Goal: Task Accomplishment & Management: Use online tool/utility

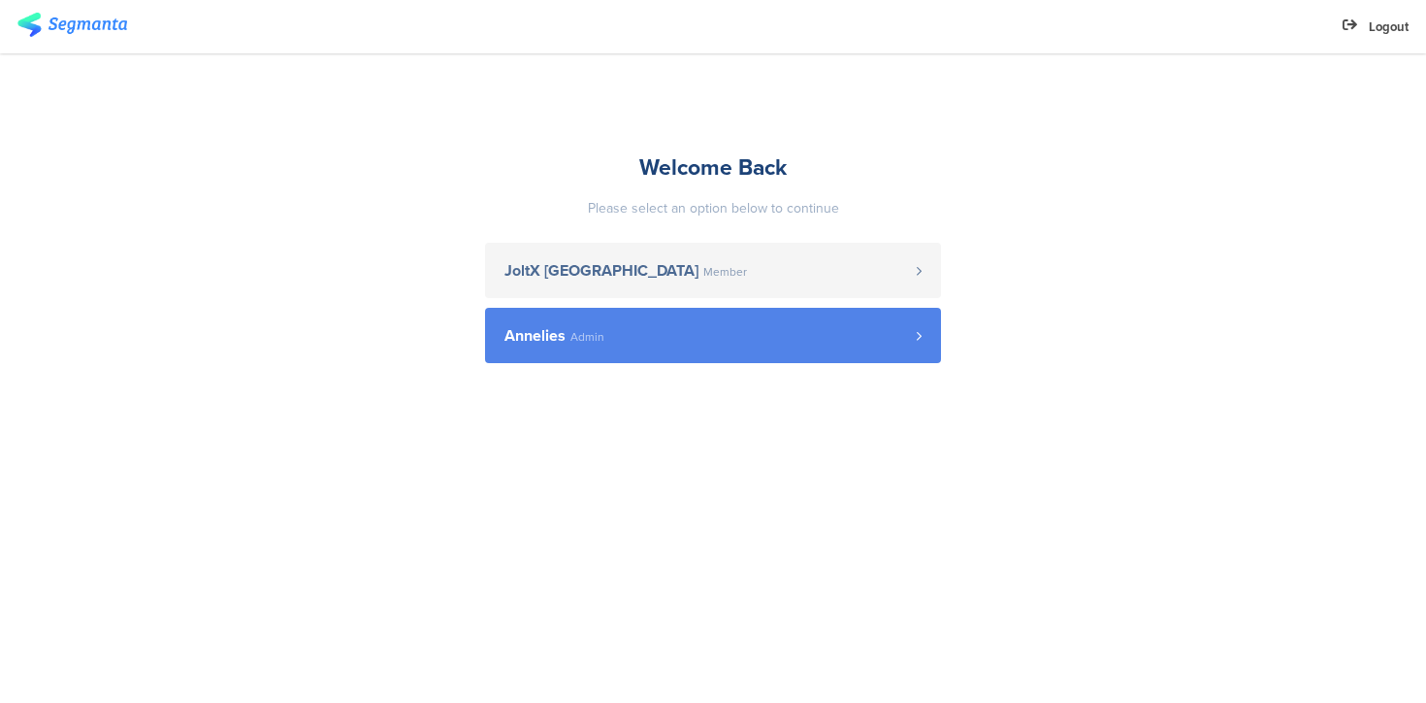
click at [643, 335] on span "Annelies Admin" at bounding box center [711, 336] width 412 height 16
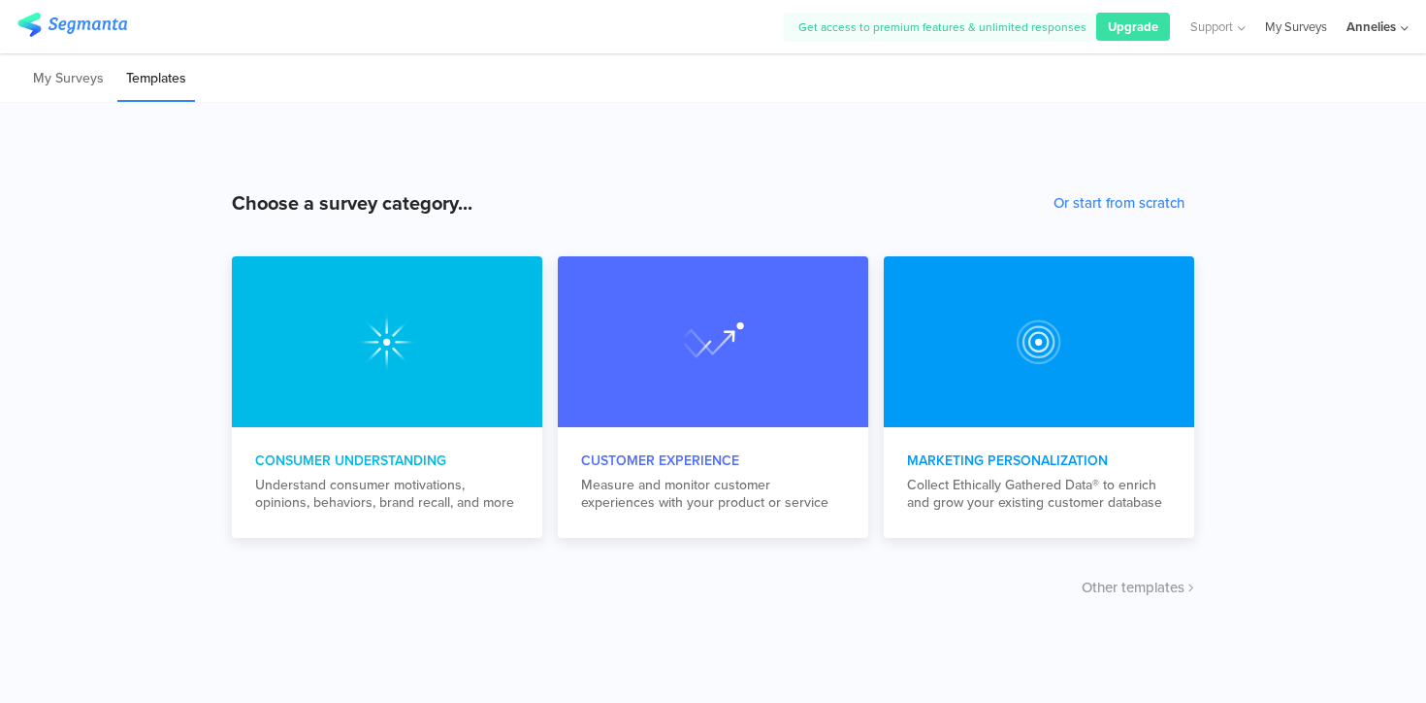
click at [1294, 29] on link "My Surveys" at bounding box center [1296, 26] width 62 height 53
click at [1383, 24] on div "Annelies" at bounding box center [1371, 26] width 49 height 18
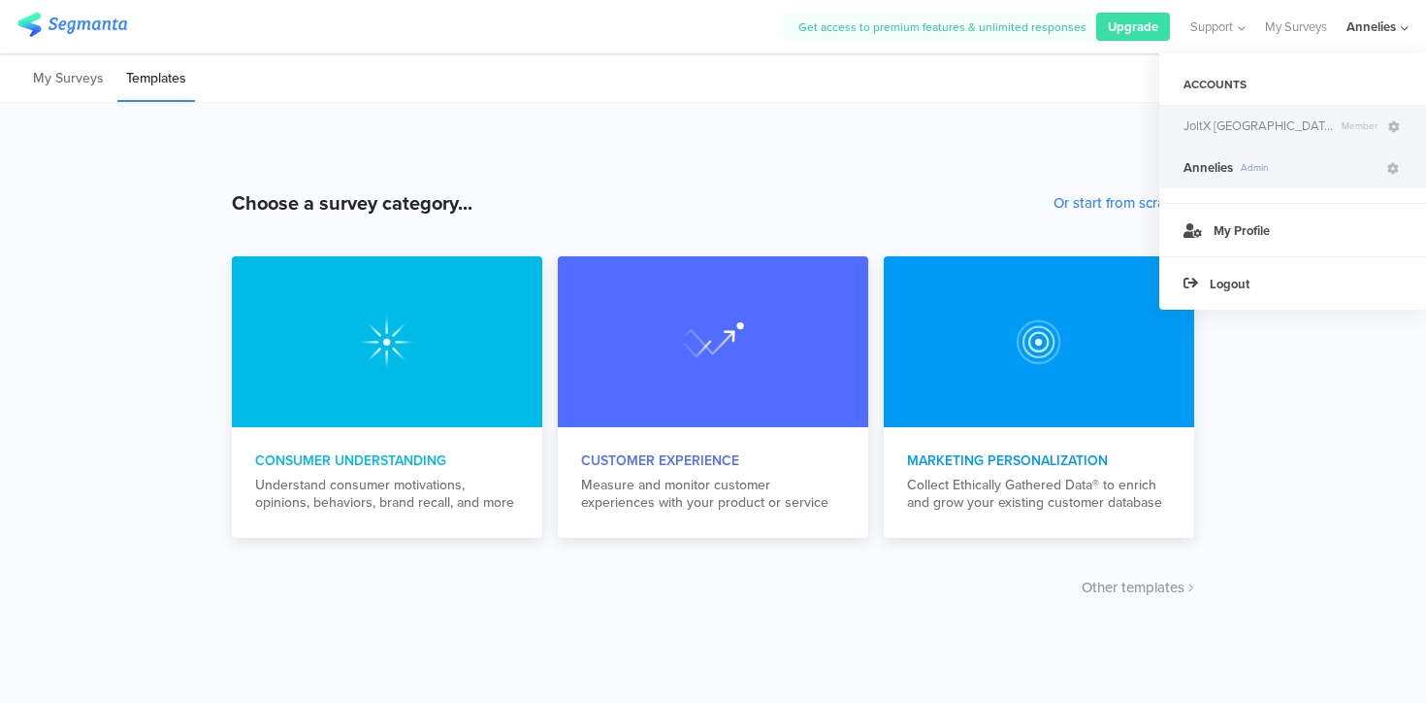
click at [1334, 124] on span "Member" at bounding box center [1359, 125] width 51 height 15
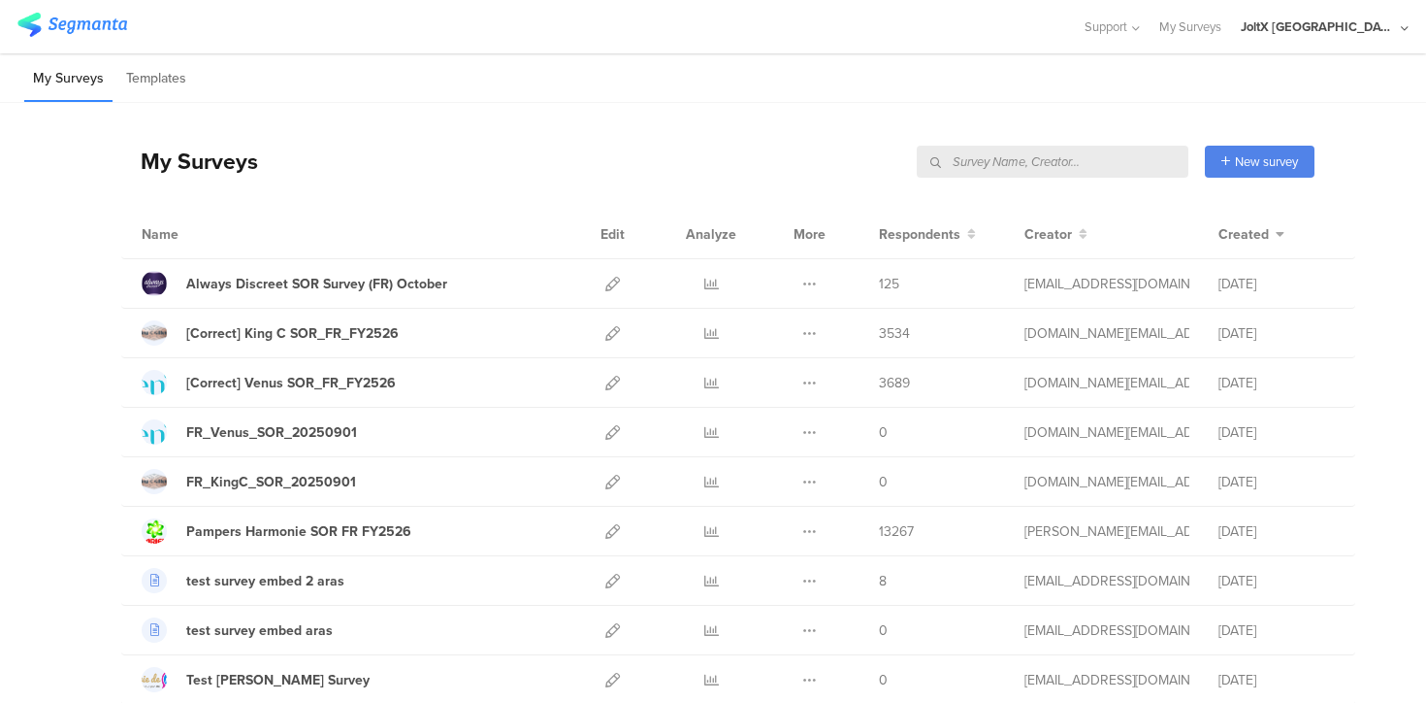
click at [1087, 159] on input "text" at bounding box center [1053, 162] width 272 height 32
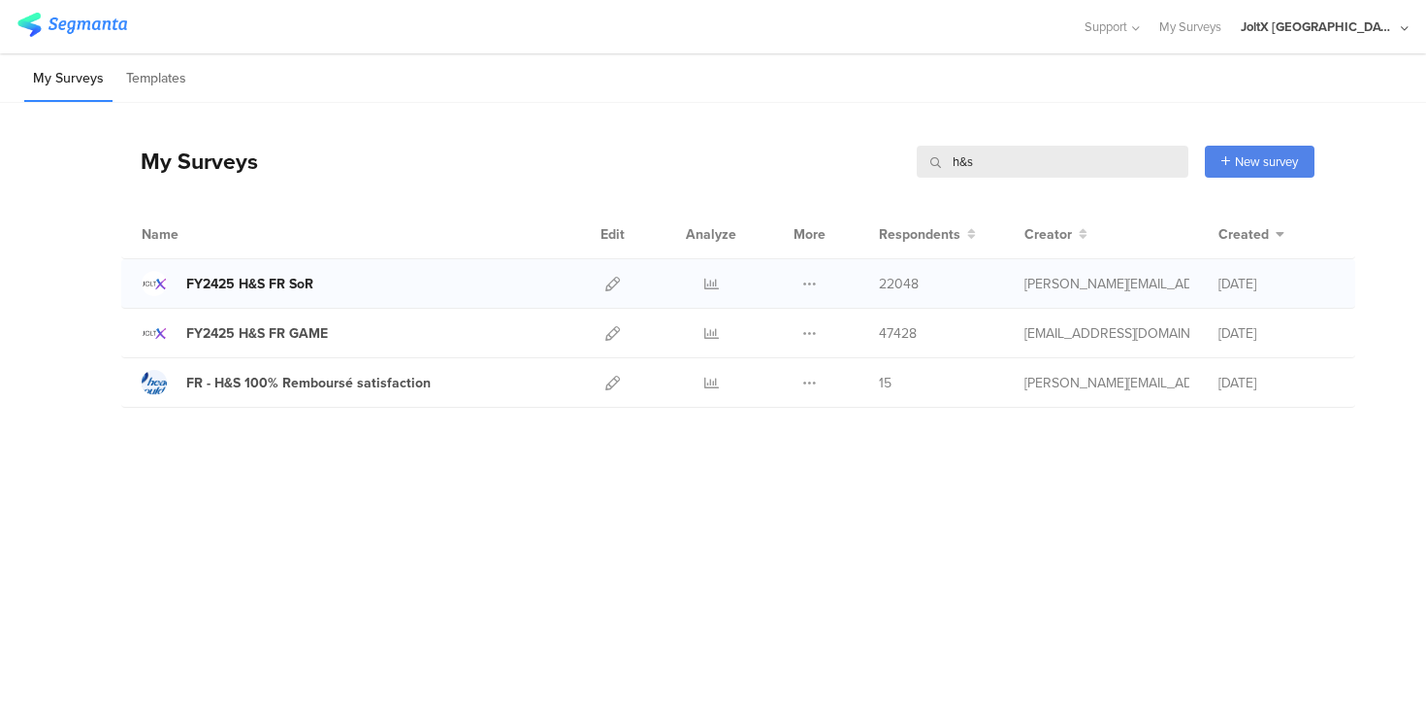
type input "h&s"
click at [279, 277] on div "FY2425 H&S FR SoR" at bounding box center [249, 284] width 127 height 20
click at [616, 286] on icon at bounding box center [613, 284] width 15 height 15
click at [709, 288] on icon at bounding box center [712, 284] width 15 height 15
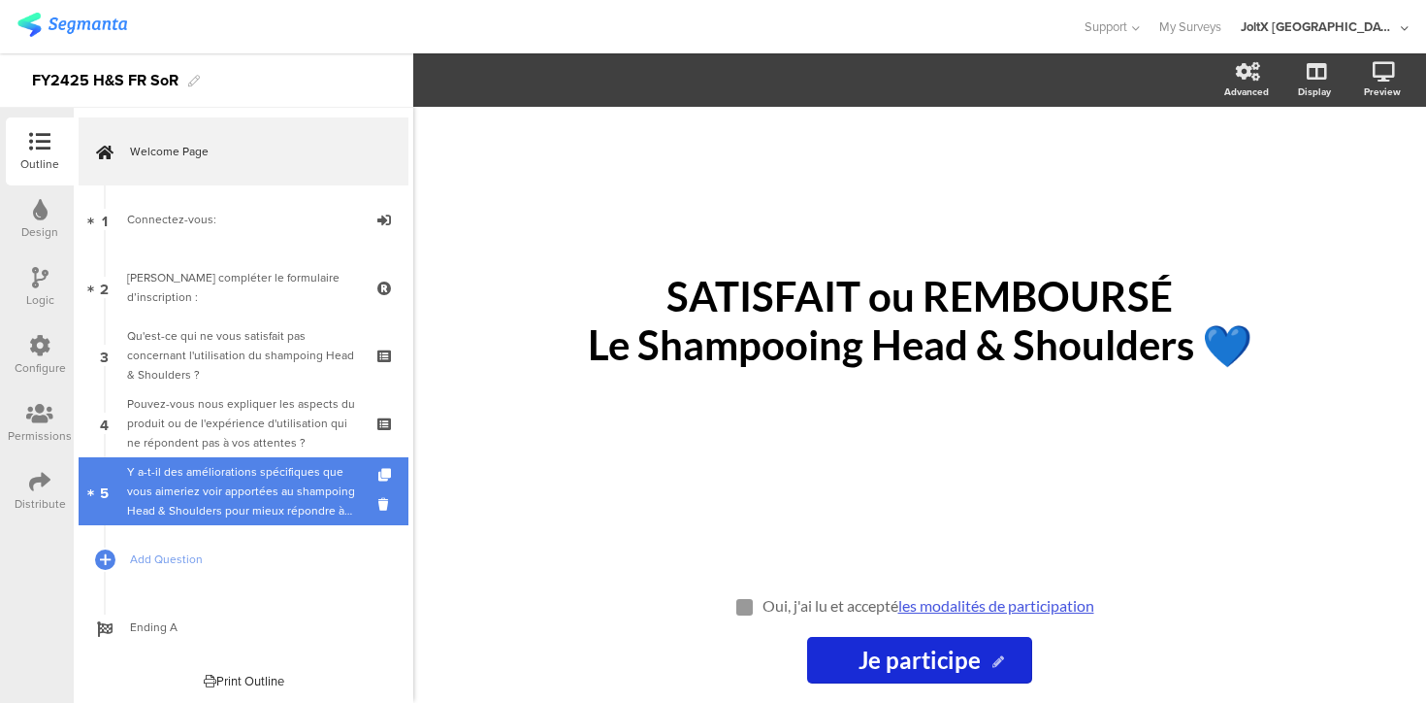
click at [207, 511] on div "Y a-t-il des améliorations spécifiques que vous aimeriez voir apportées au sham…" at bounding box center [243, 491] width 232 height 58
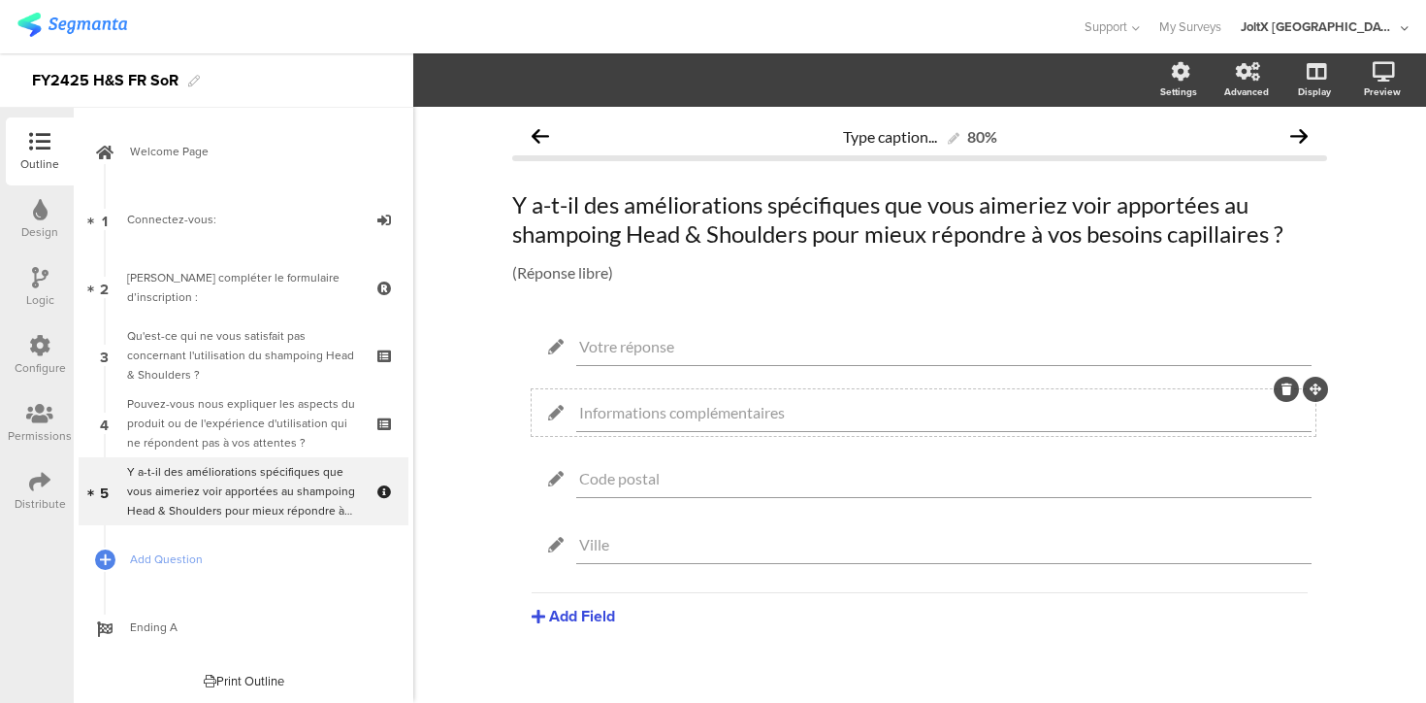
click at [1284, 394] on icon at bounding box center [1287, 389] width 11 height 12
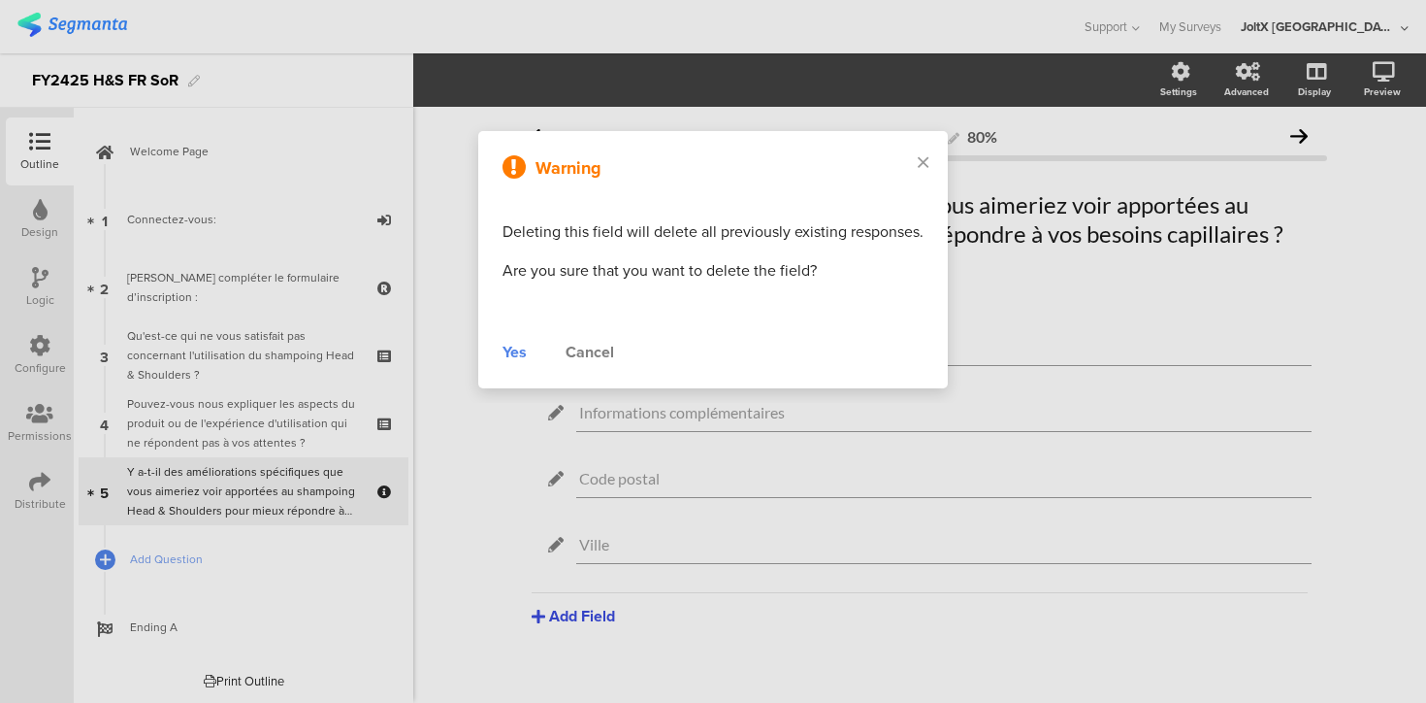
click at [603, 354] on div "Cancel" at bounding box center [590, 352] width 49 height 23
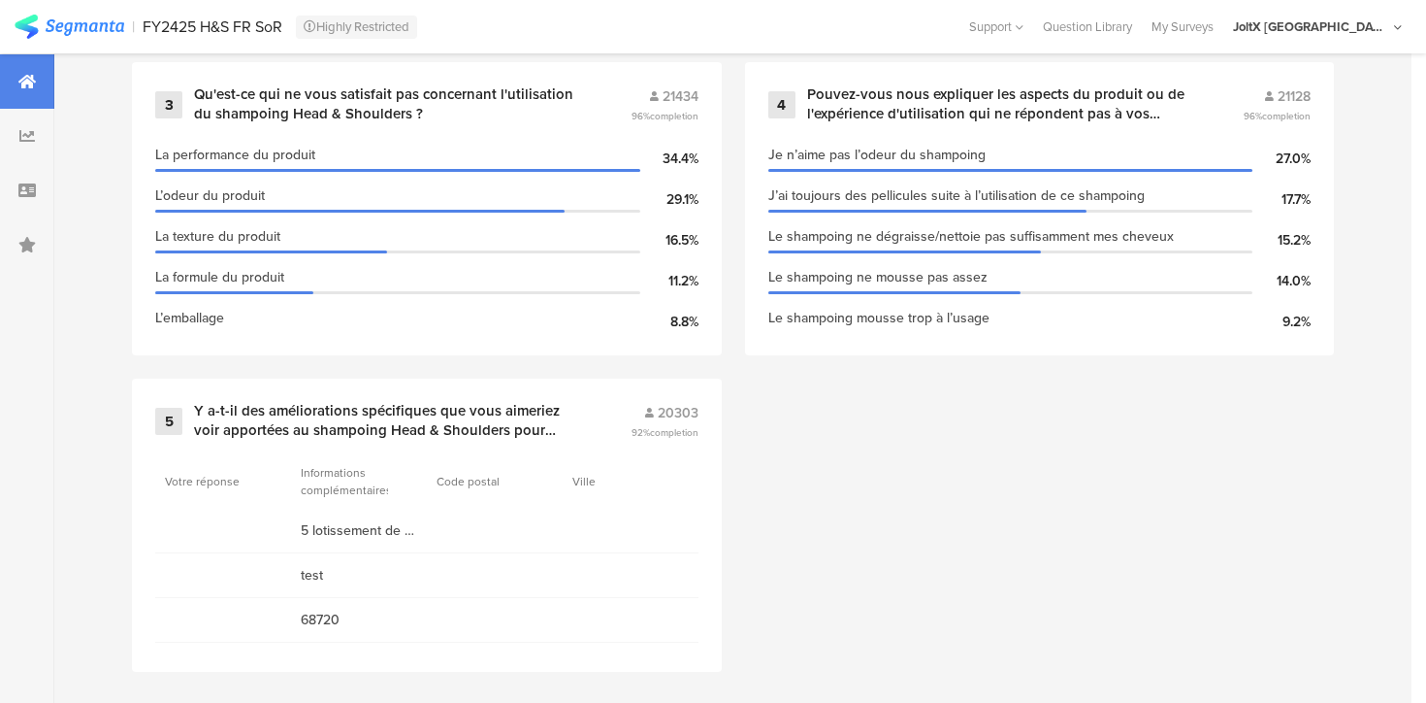
scroll to position [1199, 0]
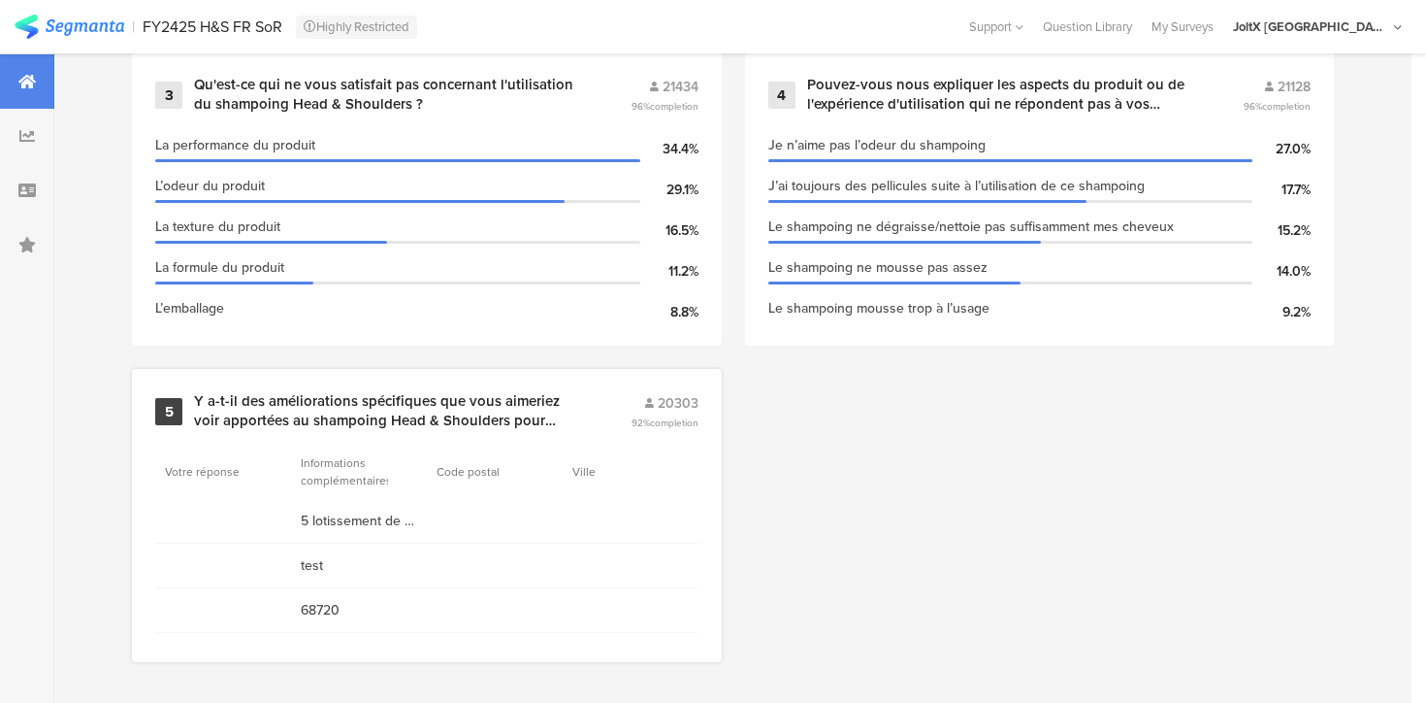
click at [672, 403] on span "20303" at bounding box center [678, 403] width 41 height 20
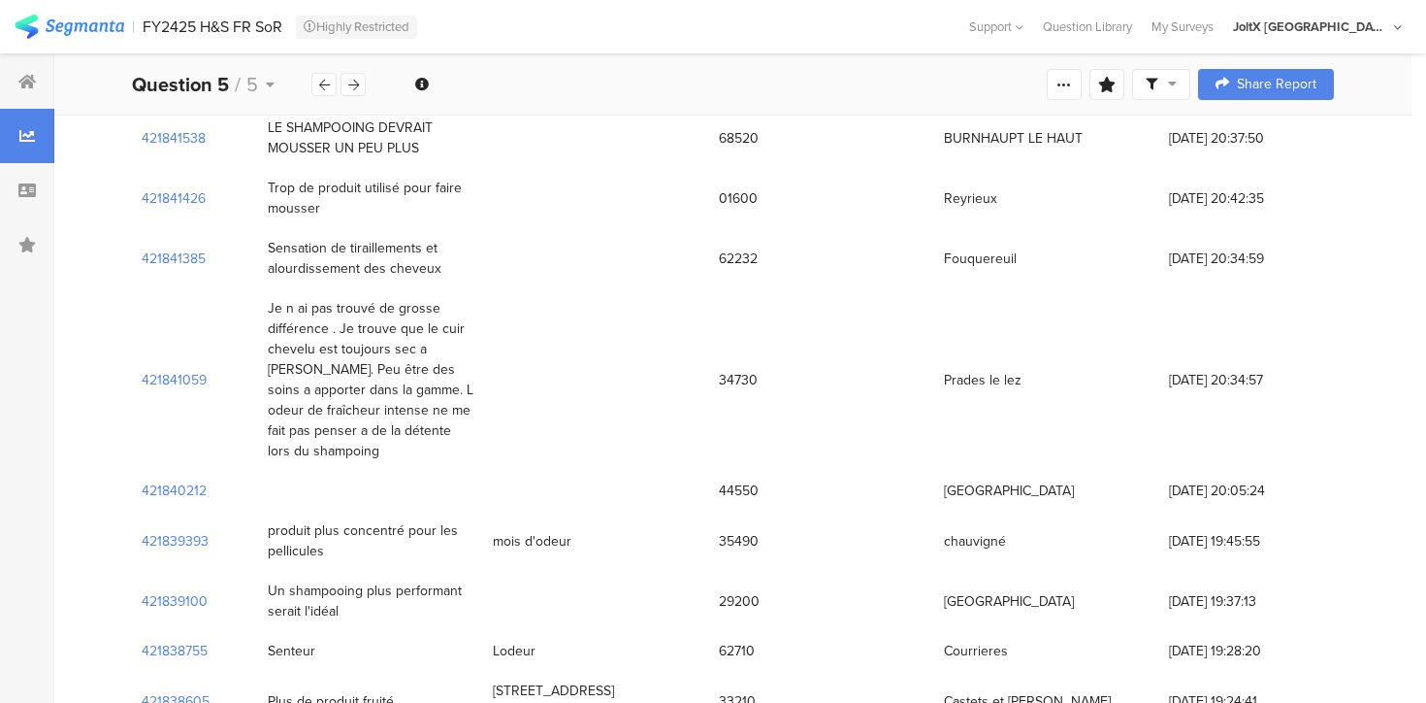
scroll to position [29355, 0]
